Goal: Register for event/course

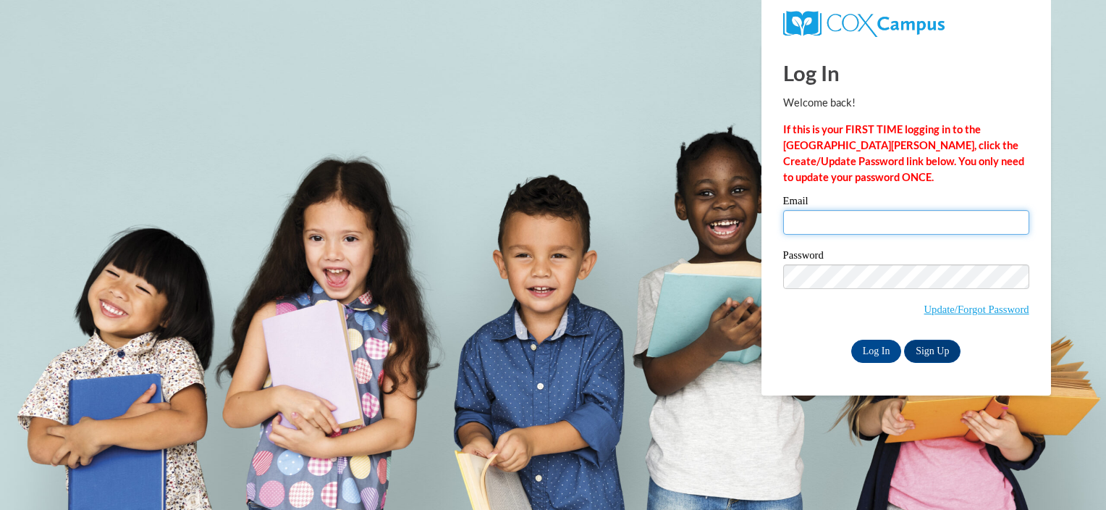
click at [797, 221] on input "Email" at bounding box center [906, 222] width 246 height 25
type input "abrown272@student.clayton.edu"
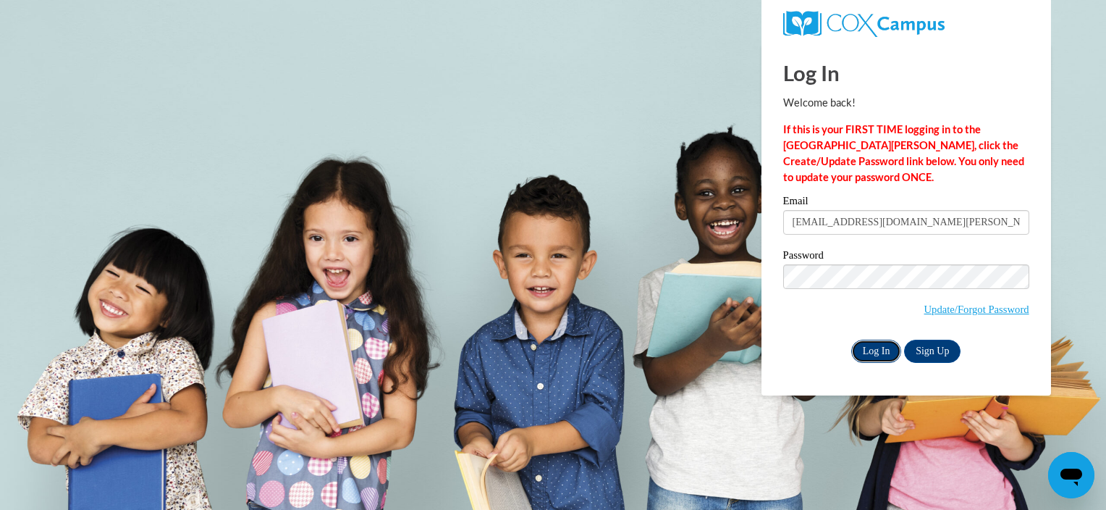
click at [873, 349] on input "Log In" at bounding box center [876, 351] width 51 height 23
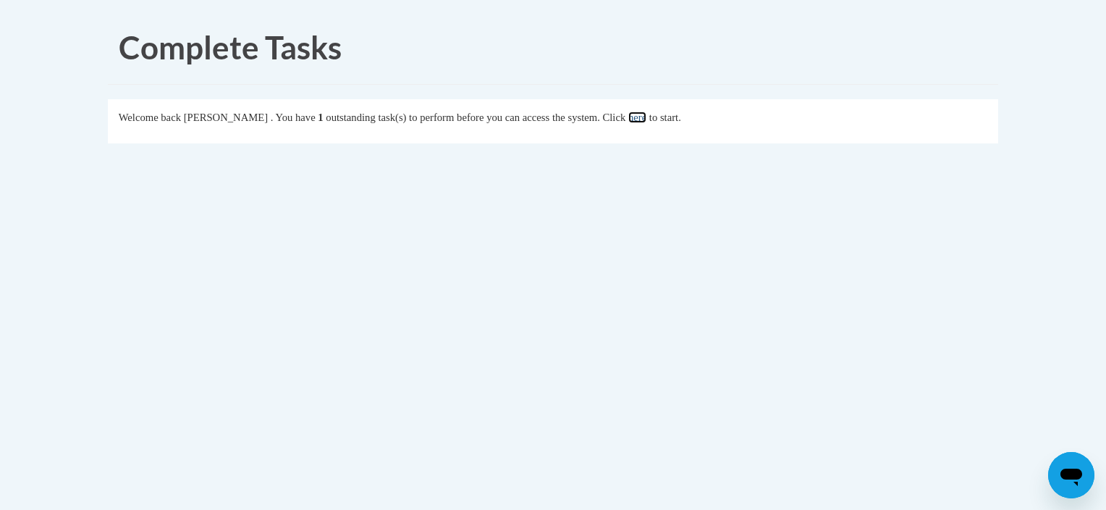
click at [647, 121] on link "here" at bounding box center [637, 117] width 18 height 12
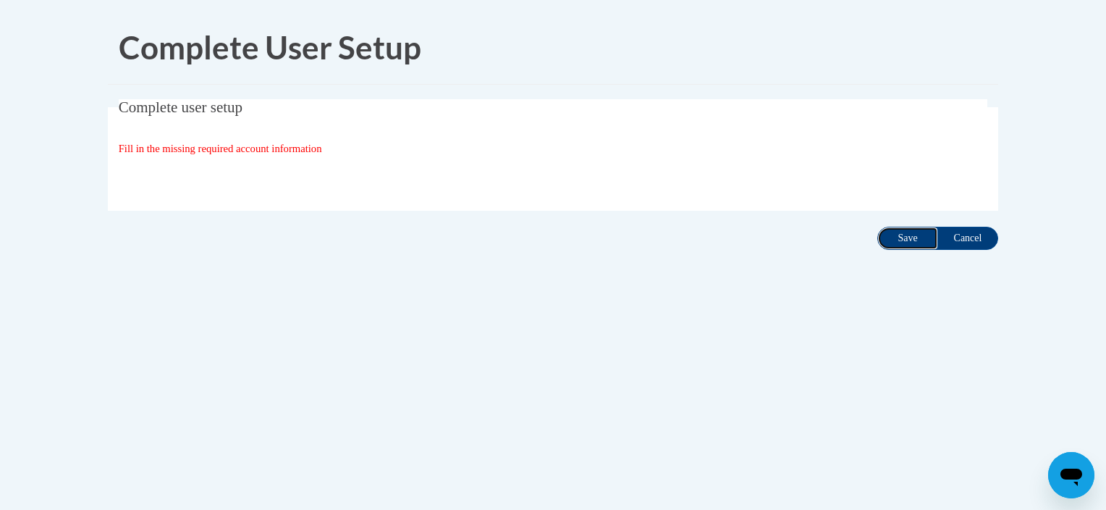
click at [901, 238] on input "Save" at bounding box center [907, 238] width 61 height 23
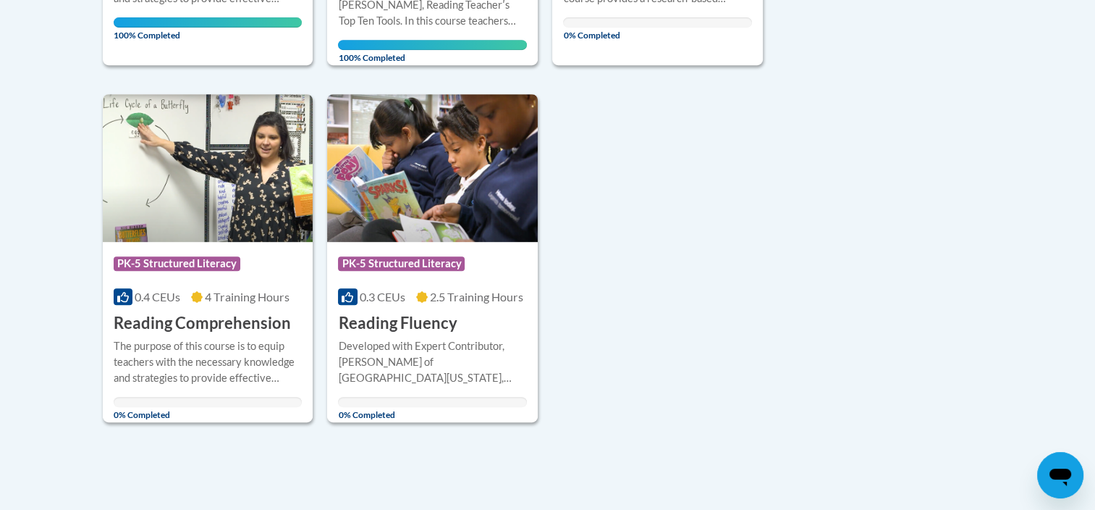
scroll to position [666, 0]
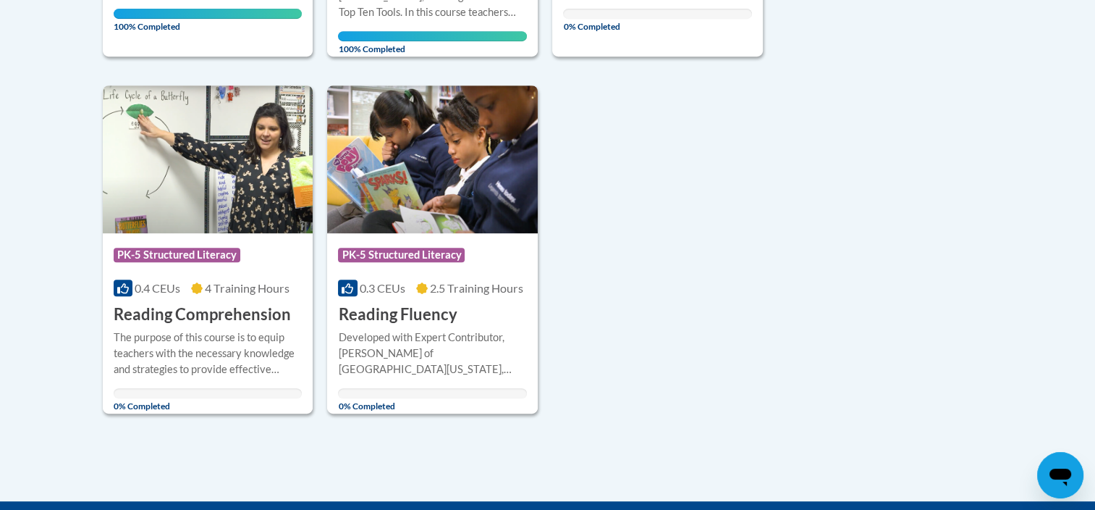
drag, startPoint x: 1094, startPoint y: 324, endPoint x: 1092, endPoint y: 226, distance: 98.5
click at [1092, 226] on body "This site uses cookies to help improve your learning experience. By continuing …" at bounding box center [547, 45] width 1095 height 1423
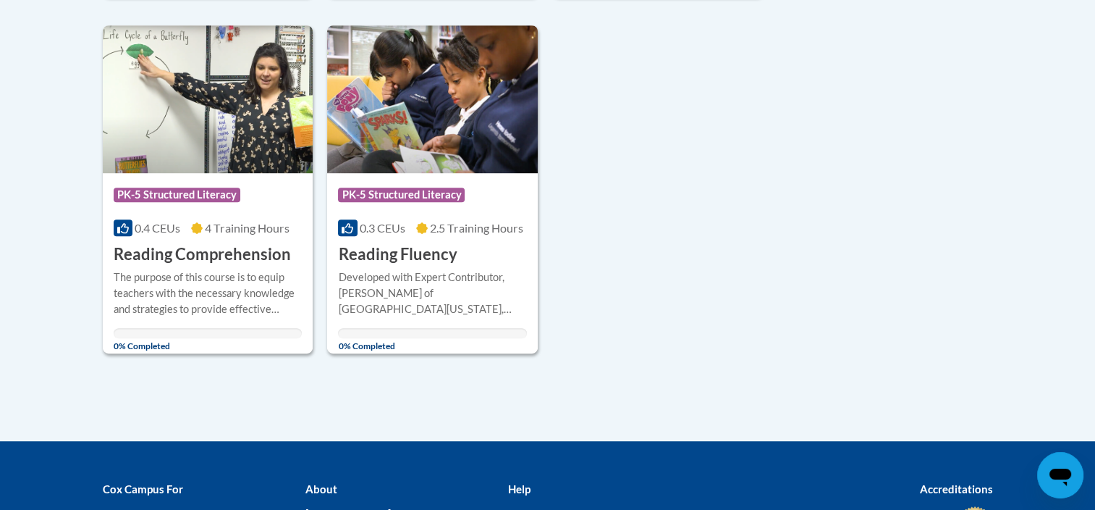
scroll to position [735, 0]
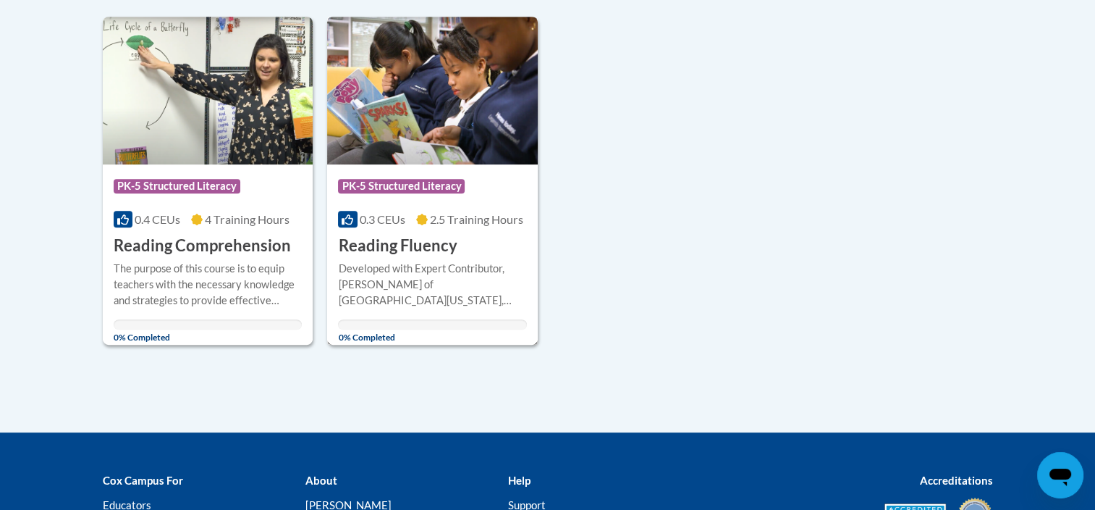
click at [358, 243] on h3 "Reading Fluency" at bounding box center [397, 246] width 119 height 22
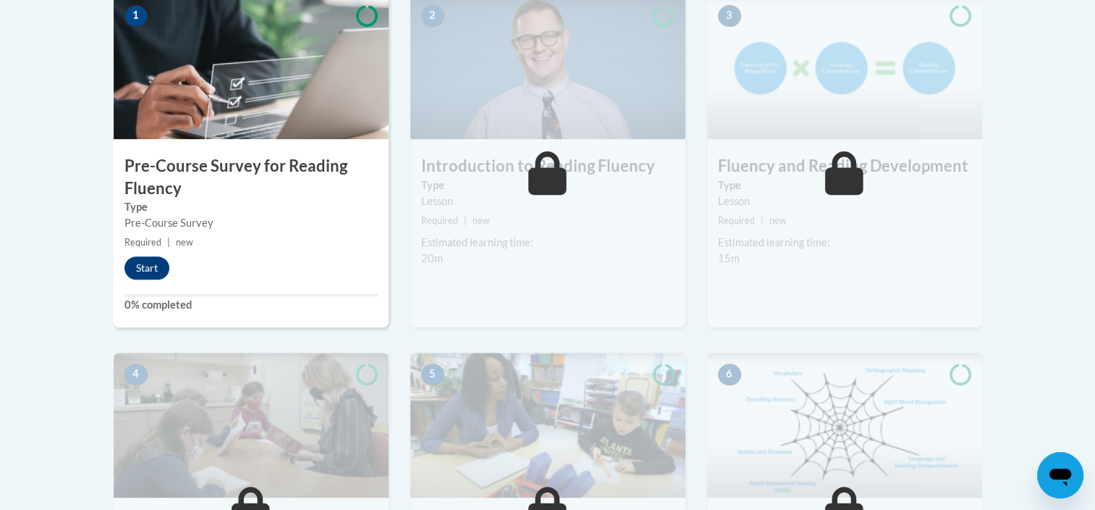
scroll to position [506, 0]
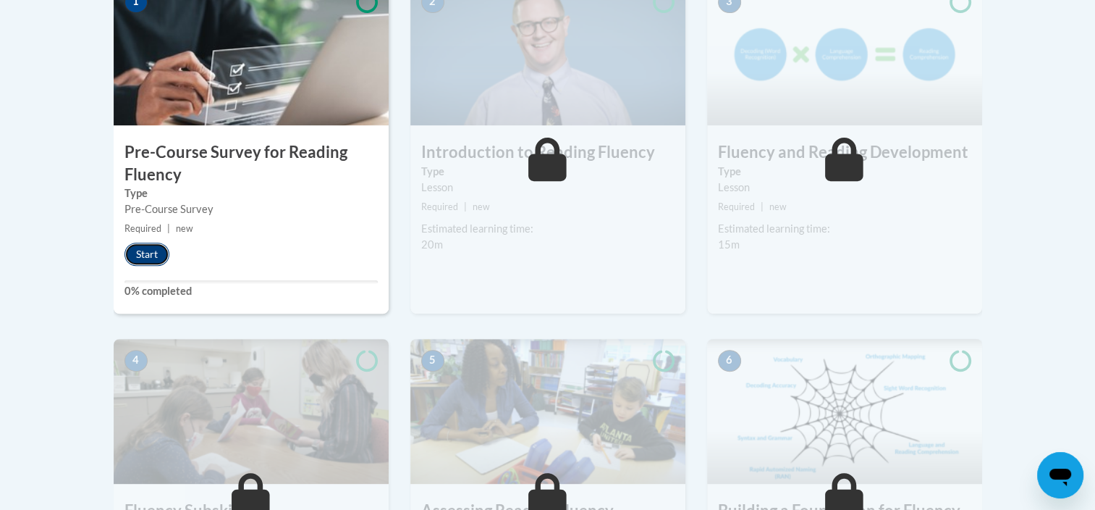
click at [135, 258] on button "Start" at bounding box center [147, 254] width 45 height 23
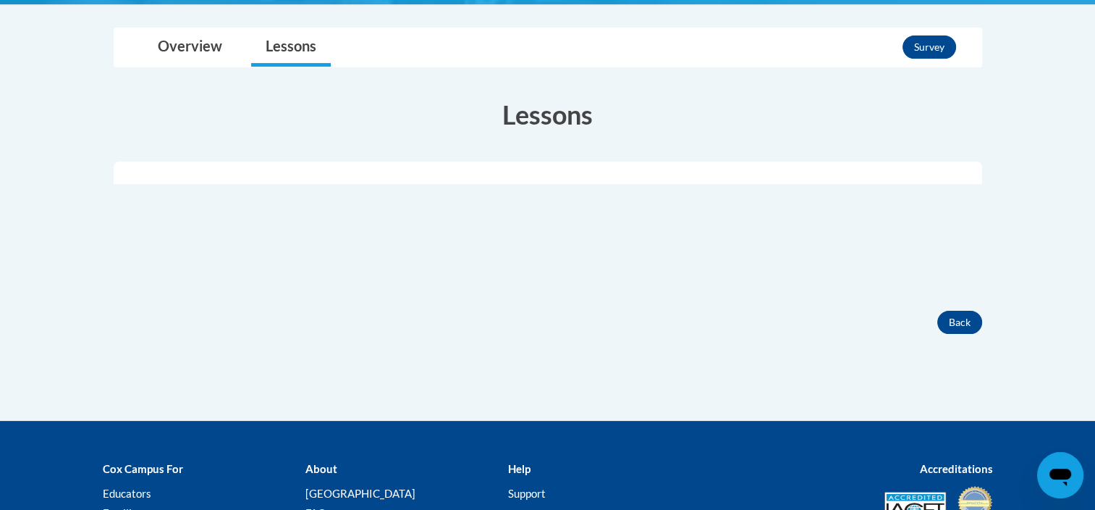
scroll to position [332, 0]
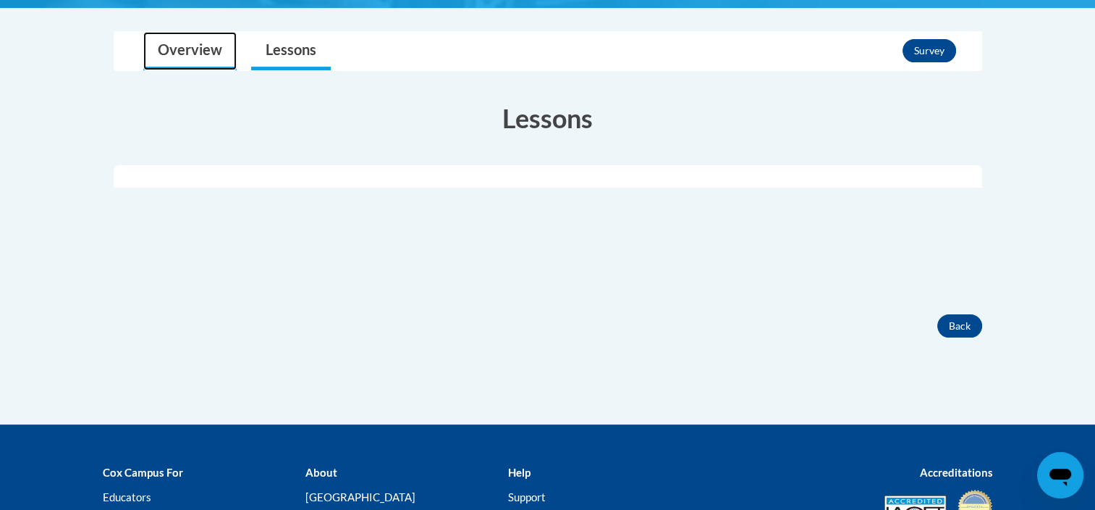
click at [190, 47] on link "Overview" at bounding box center [189, 51] width 93 height 38
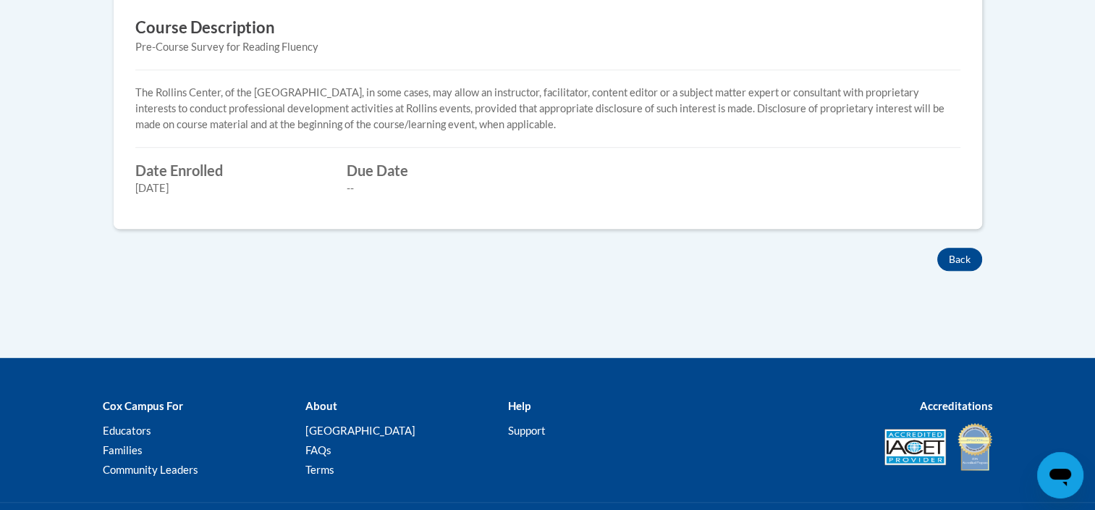
scroll to position [676, 0]
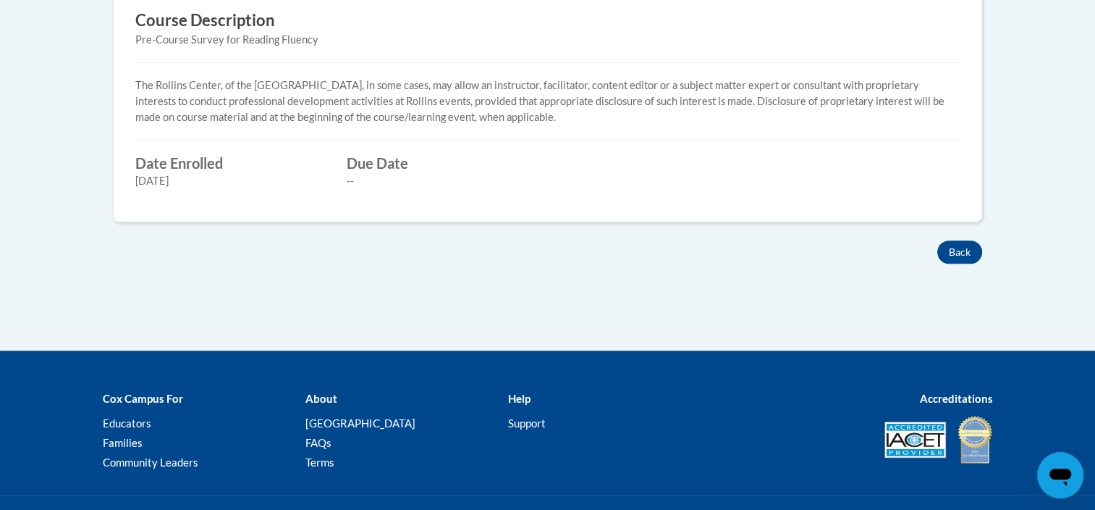
click at [835, 248] on div "Back" at bounding box center [548, 251] width 891 height 23
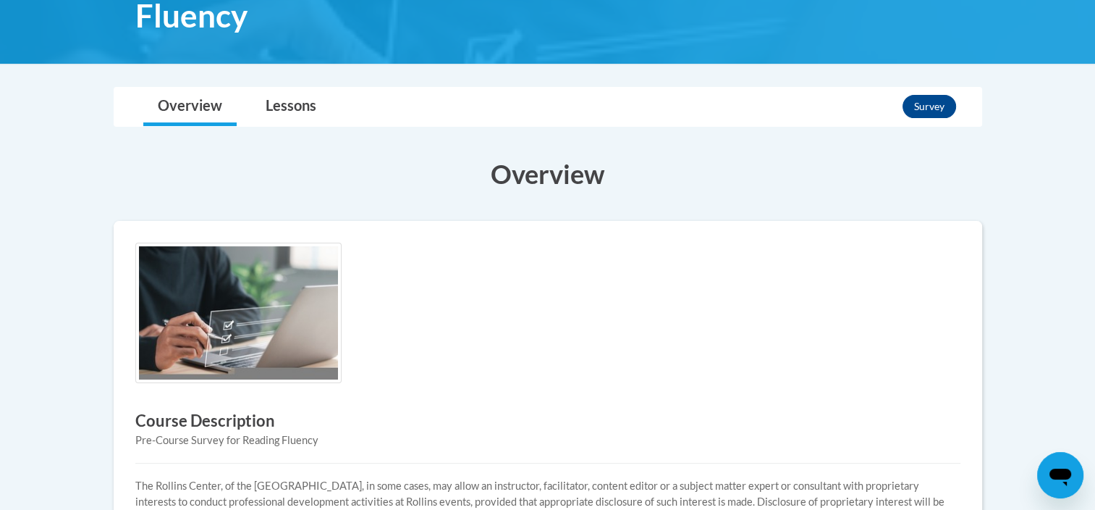
scroll to position [273, 0]
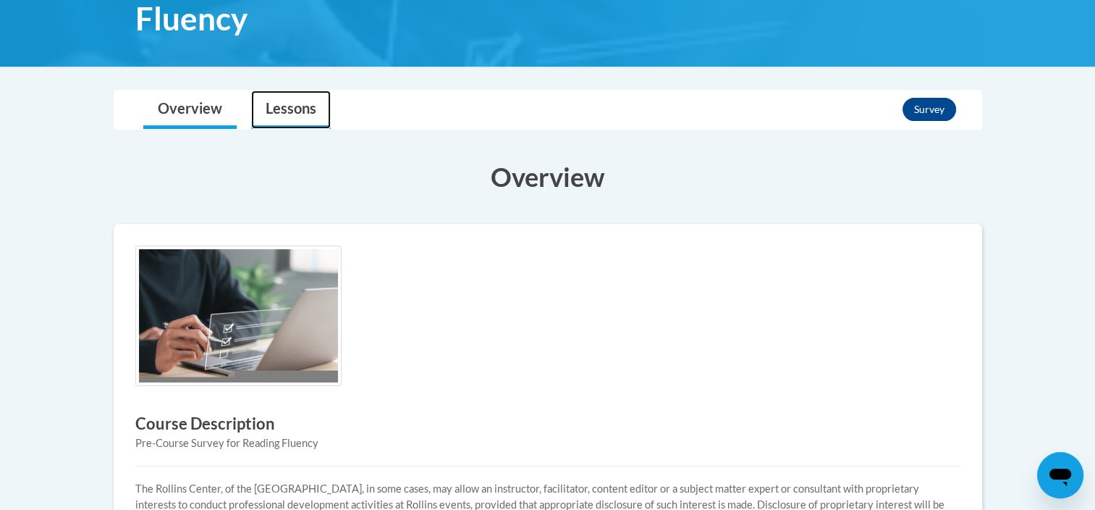
click at [287, 93] on link "Lessons" at bounding box center [291, 110] width 80 height 38
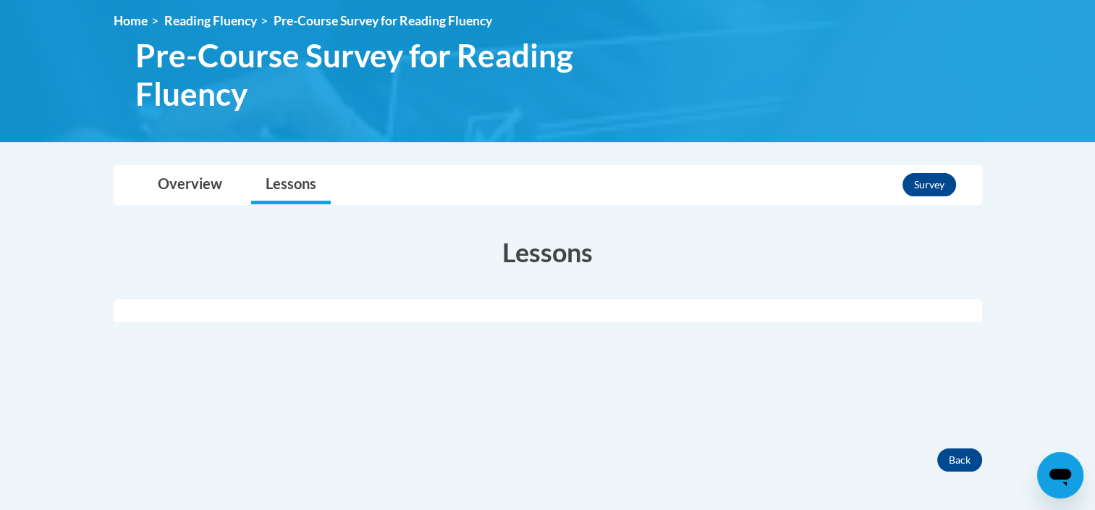
scroll to position [273, 0]
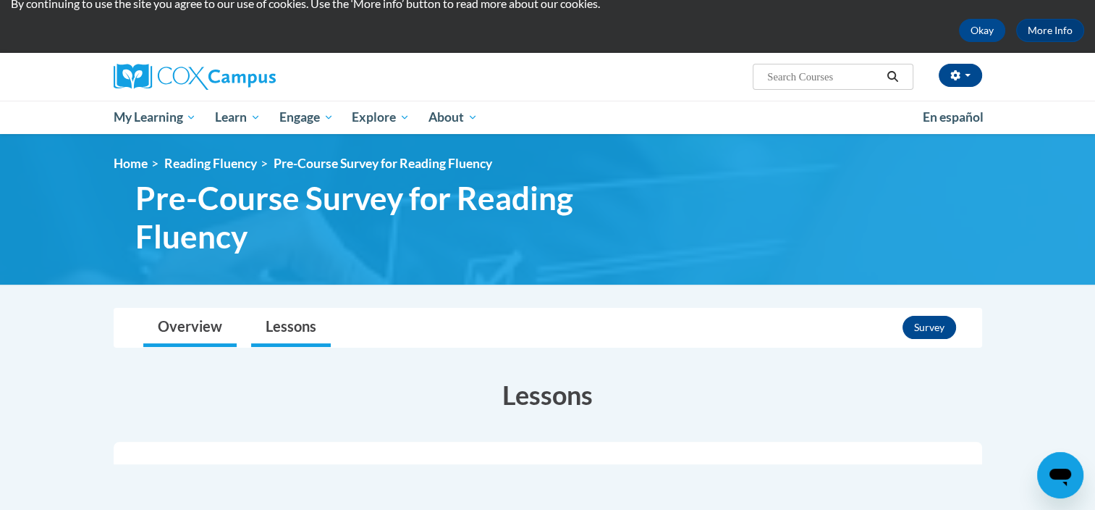
scroll to position [0, 0]
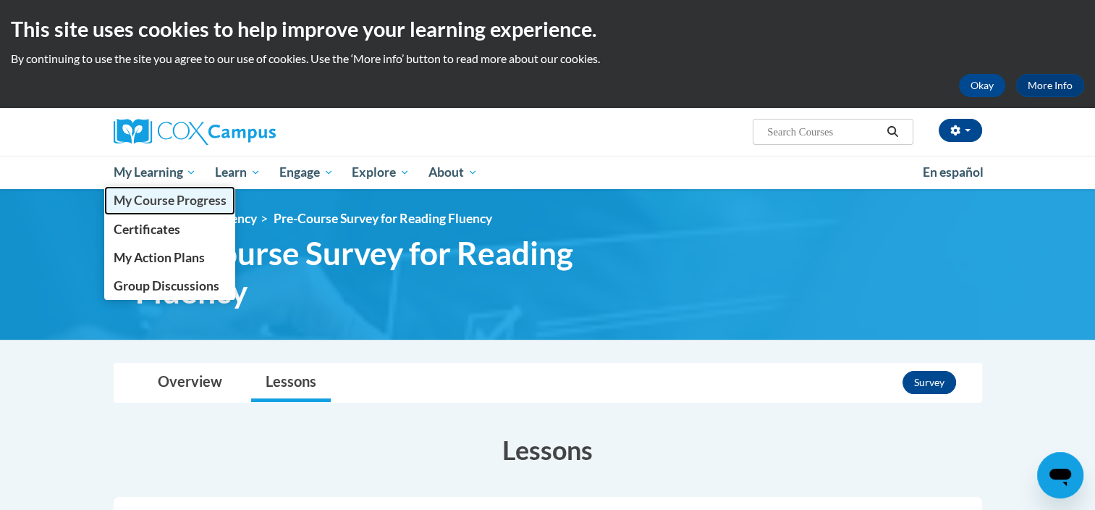
click at [187, 198] on span "My Course Progress" at bounding box center [169, 200] width 113 height 15
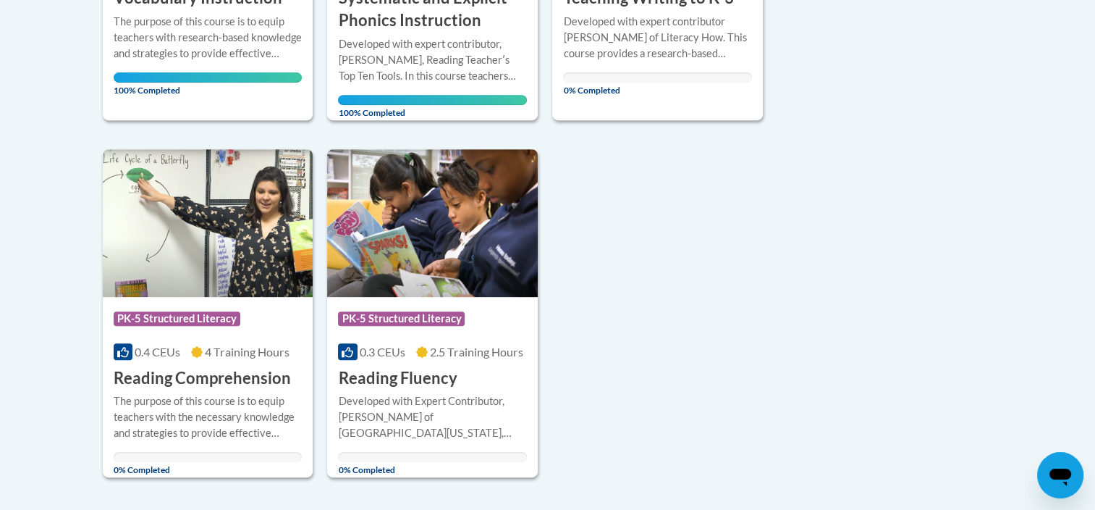
scroll to position [608, 0]
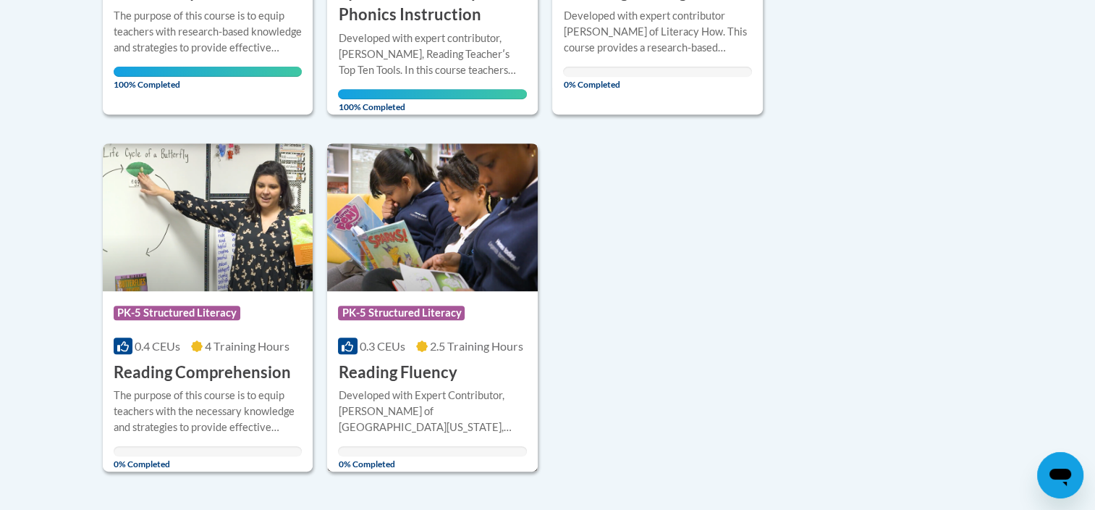
click at [369, 375] on h3 "Reading Fluency" at bounding box center [397, 372] width 119 height 22
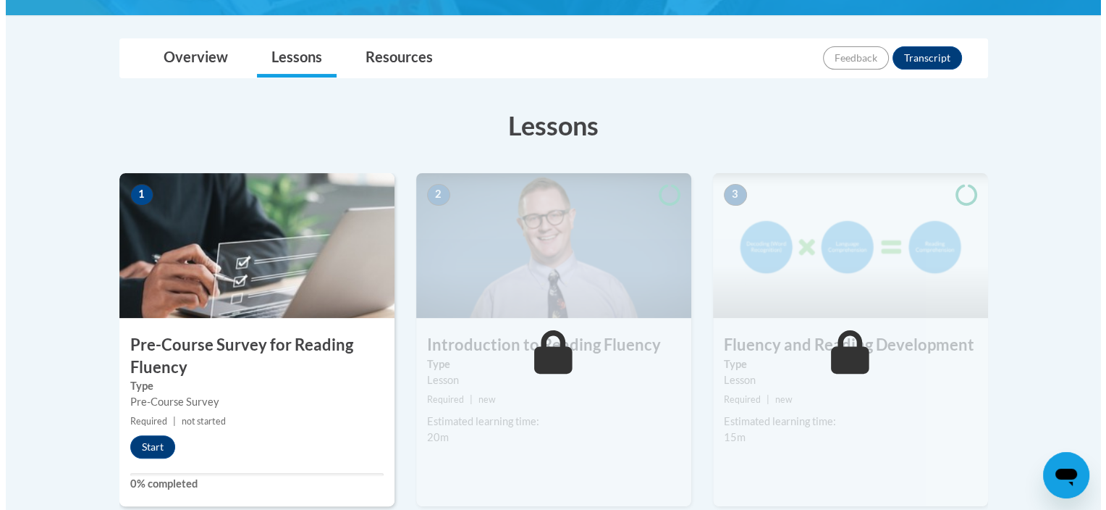
scroll to position [319, 0]
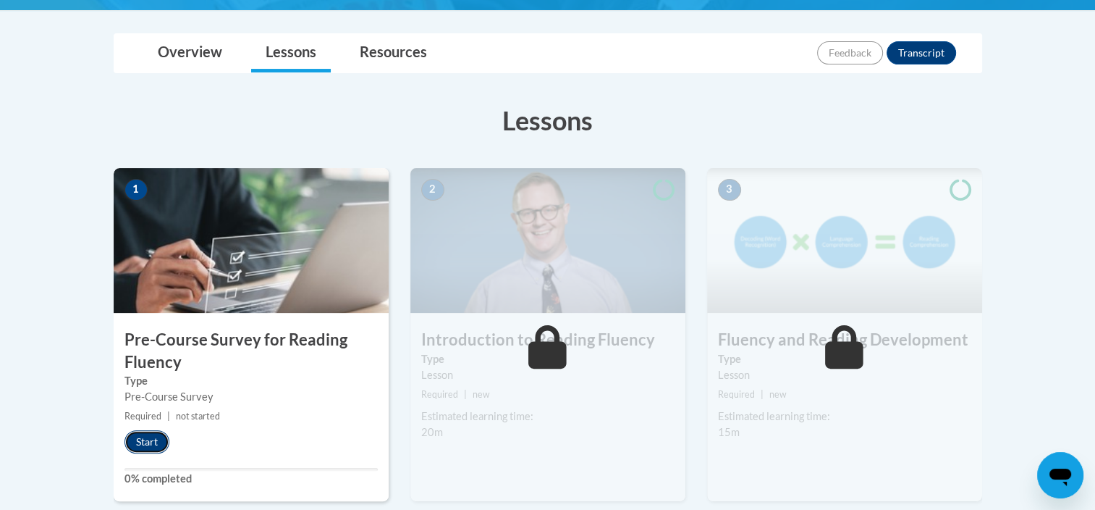
click at [157, 442] on button "Start" at bounding box center [147, 441] width 45 height 23
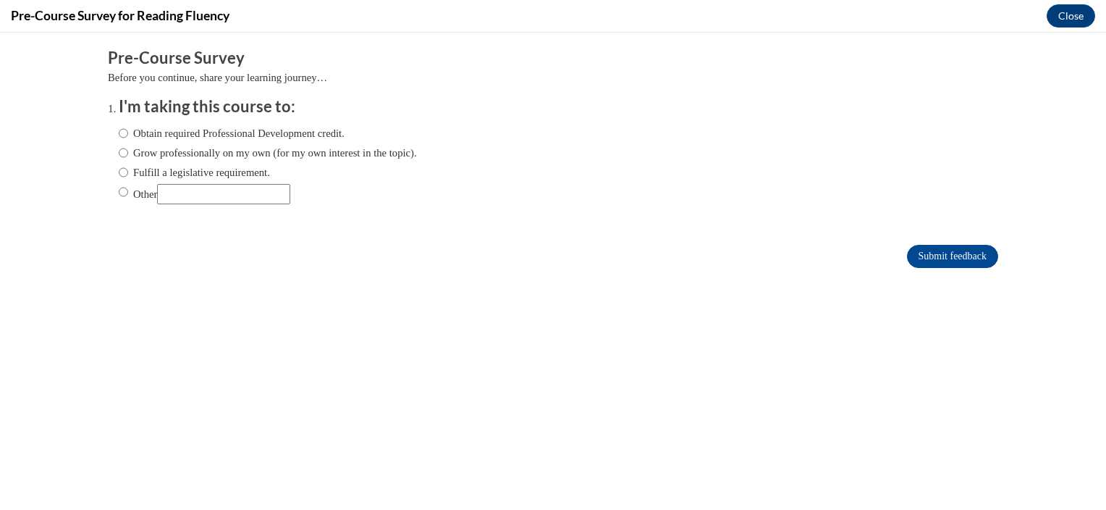
scroll to position [0, 0]
click at [119, 130] on input "Obtain required Professional Development credit." at bounding box center [123, 133] width 9 height 16
radio input "true"
click at [915, 252] on input "Submit feedback" at bounding box center [952, 256] width 91 height 23
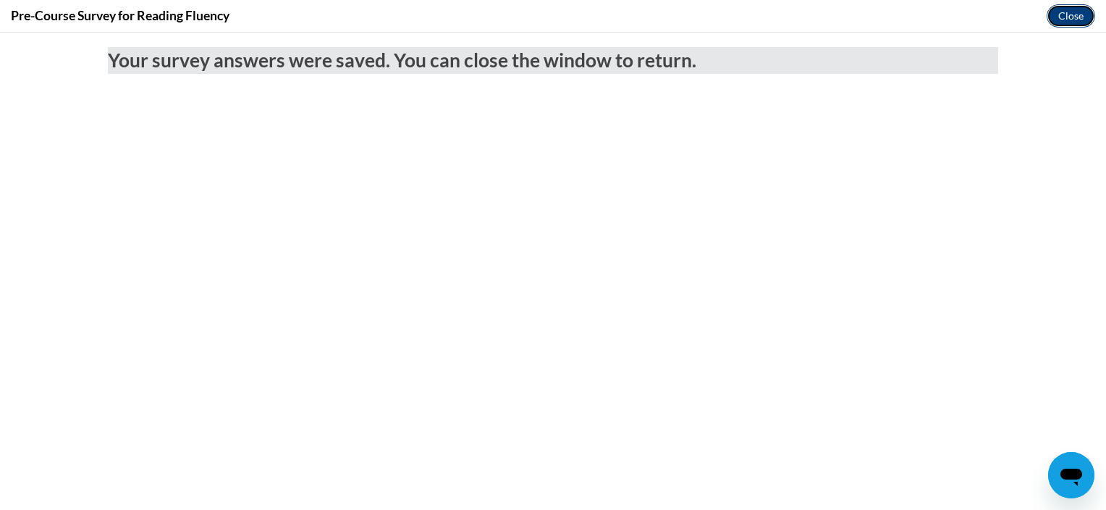
click at [1077, 14] on button "Close" at bounding box center [1071, 15] width 49 height 23
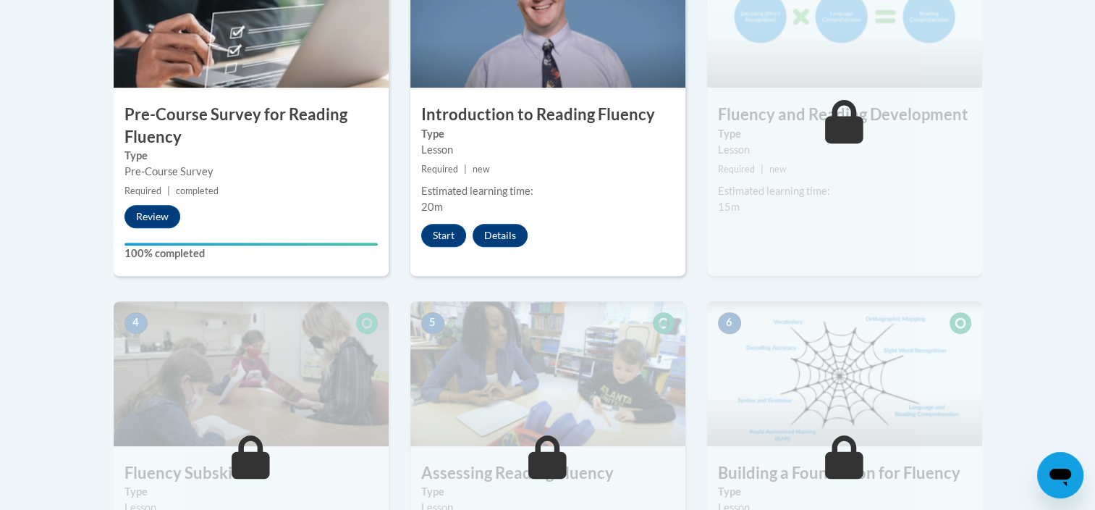
scroll to position [543, 0]
click at [455, 235] on button "Start" at bounding box center [443, 235] width 45 height 23
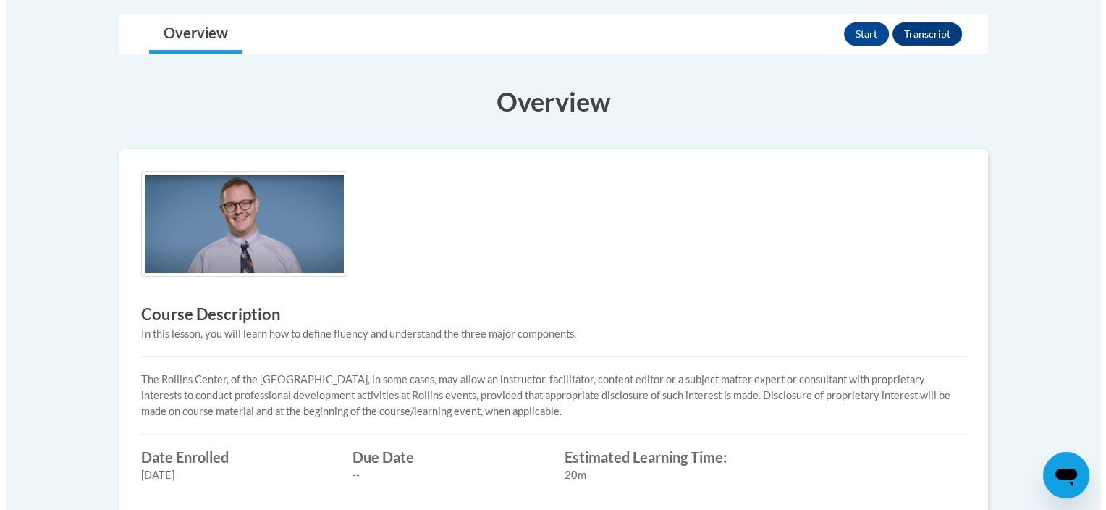
scroll to position [290, 0]
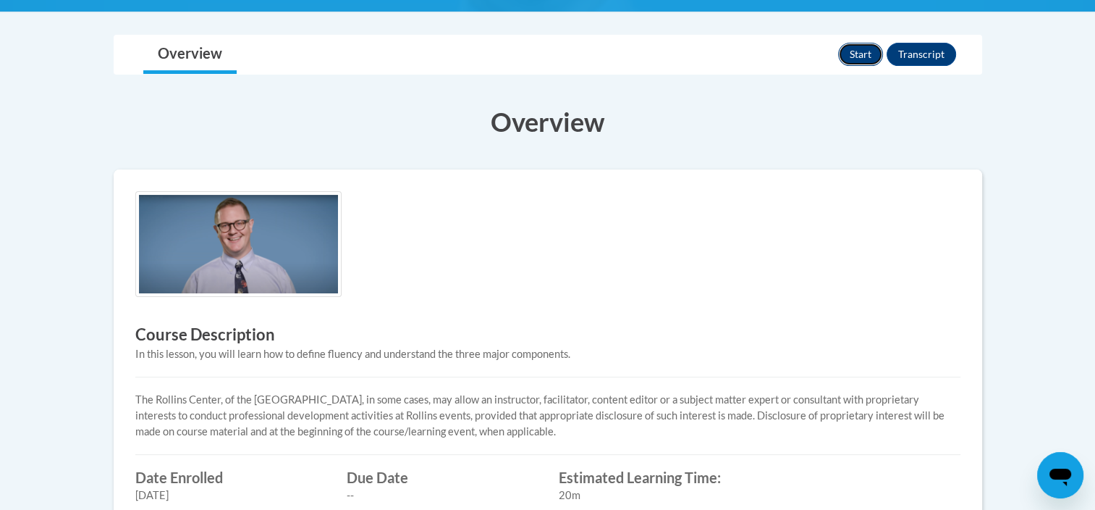
click at [862, 54] on button "Start" at bounding box center [860, 54] width 45 height 23
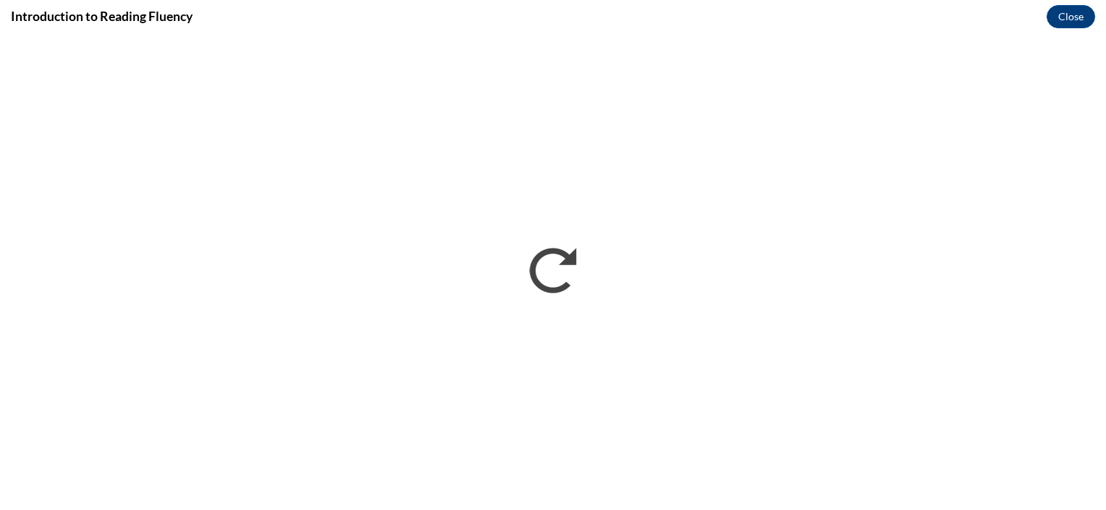
scroll to position [0, 0]
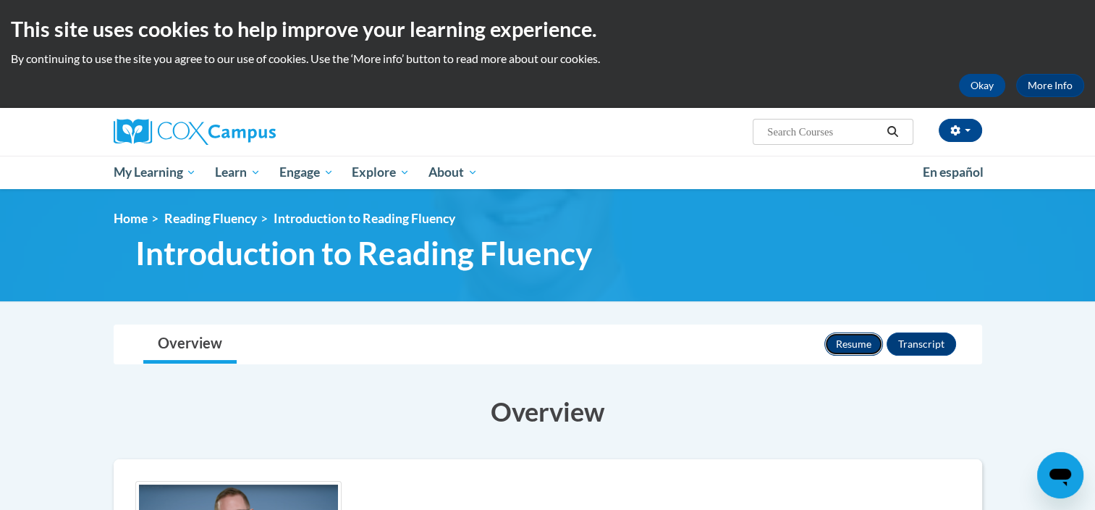
click at [864, 340] on button "Resume" at bounding box center [854, 343] width 59 height 23
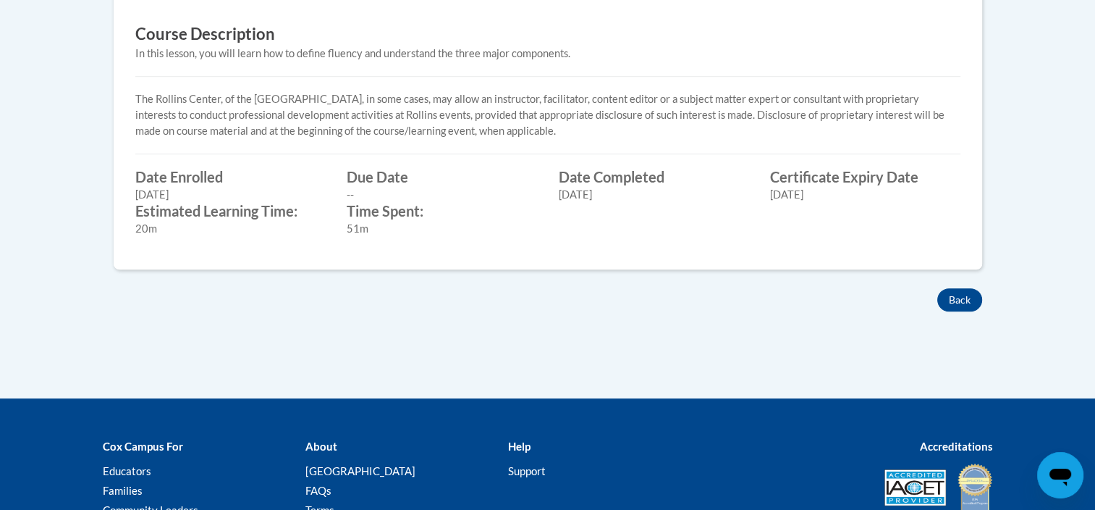
scroll to position [603, 0]
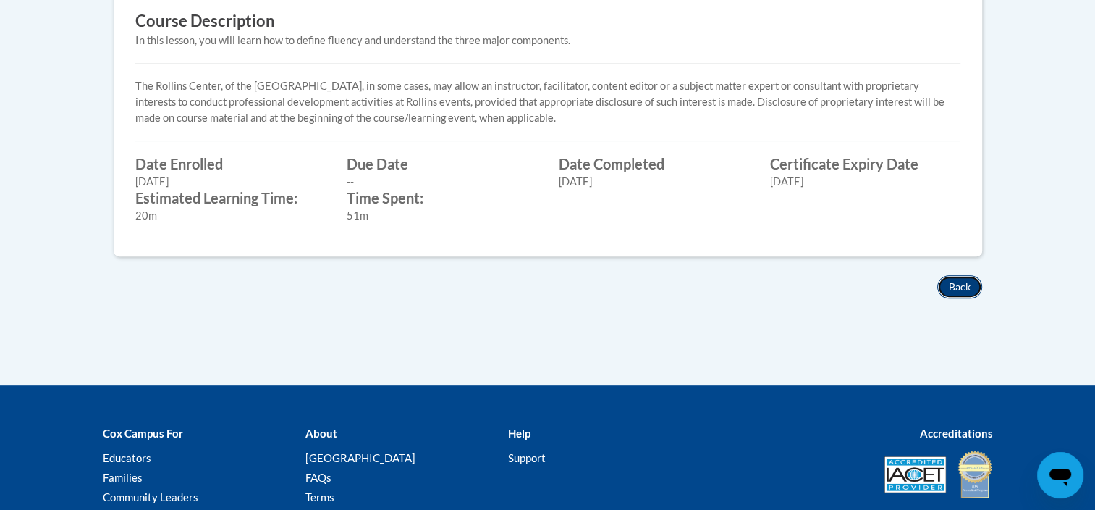
click at [966, 288] on button "Back" at bounding box center [960, 286] width 45 height 23
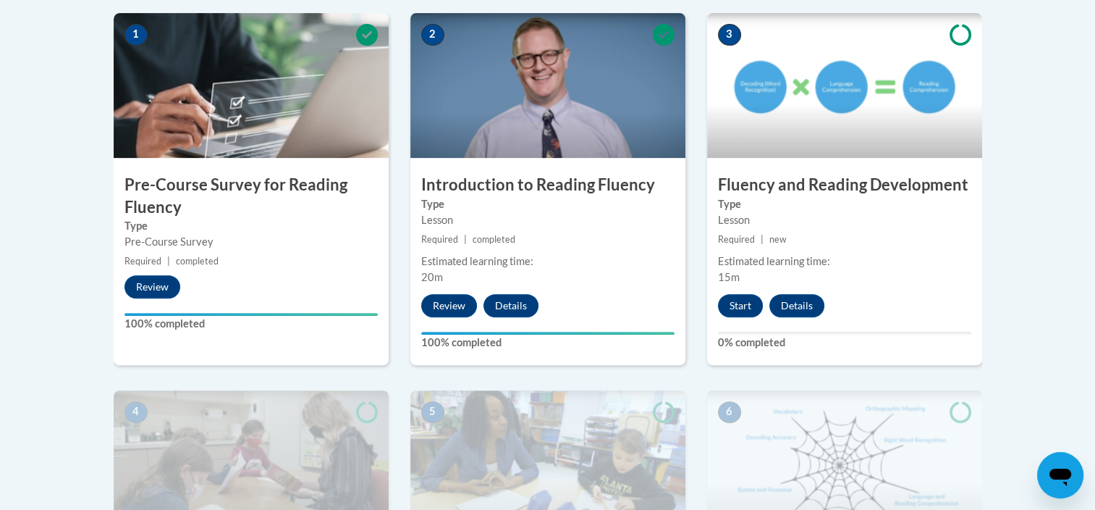
scroll to position [471, 0]
